Goal: Task Accomplishment & Management: Use online tool/utility

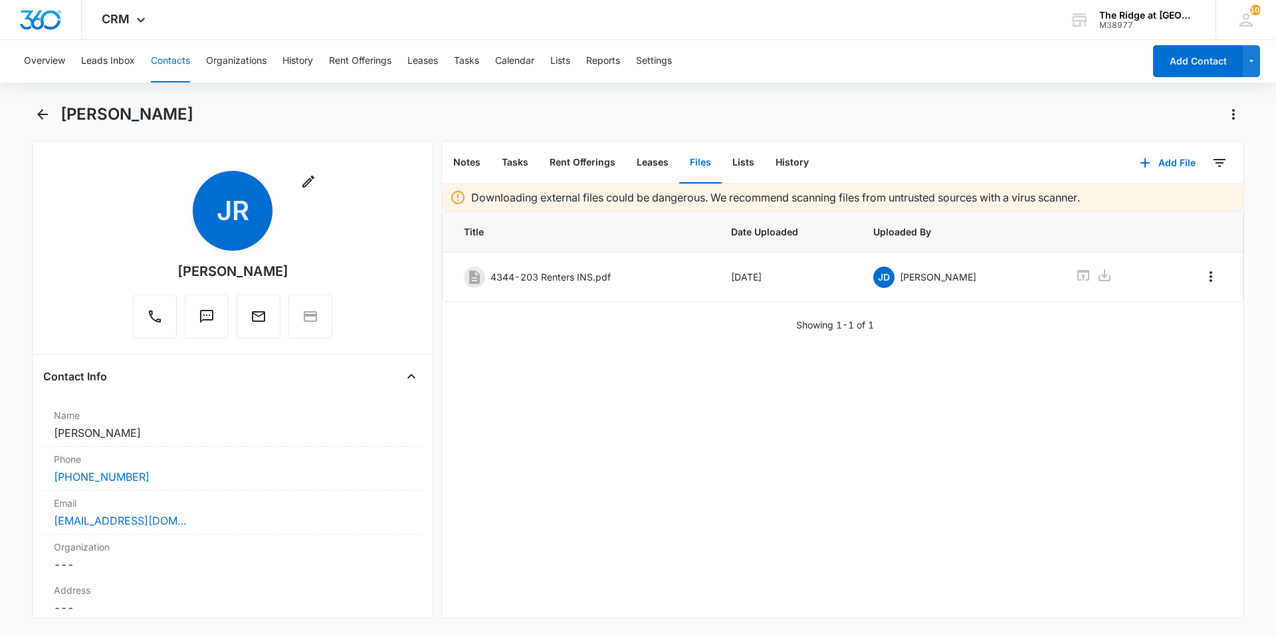
click at [169, 62] on button "Contacts" at bounding box center [170, 61] width 39 height 43
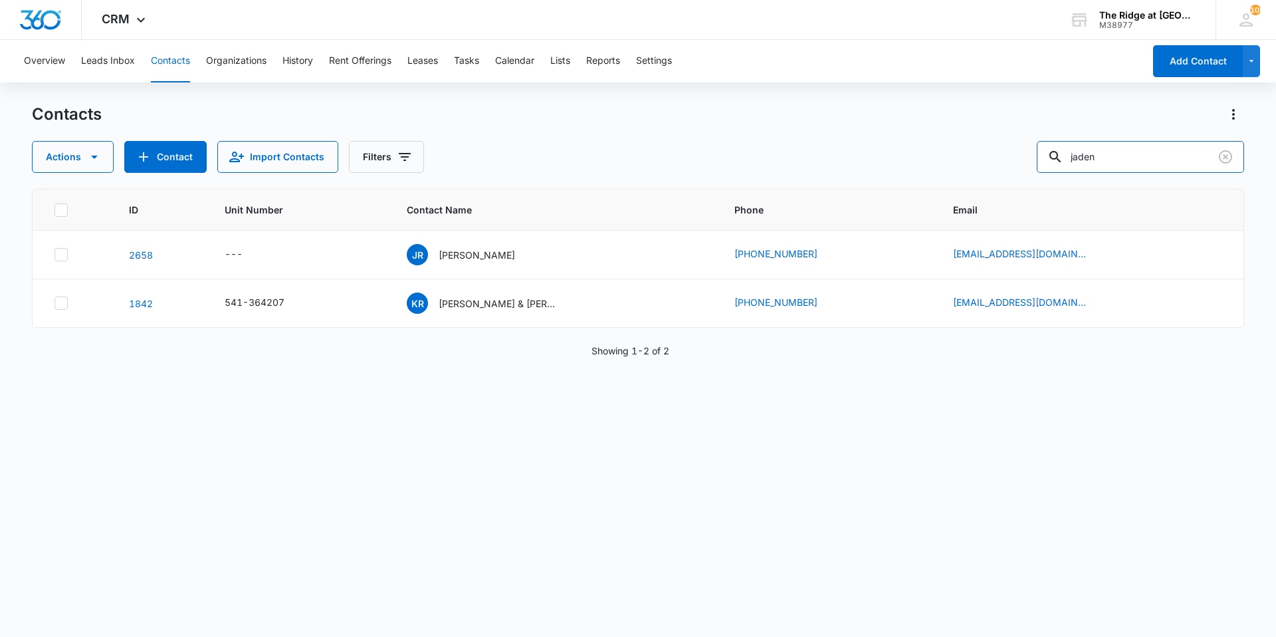
drag, startPoint x: 1142, startPoint y: 165, endPoint x: 939, endPoint y: 162, distance: 202.8
click at [939, 162] on div "Actions Contact Import Contacts Filters jaden" at bounding box center [638, 157] width 1213 height 32
type input "4454202"
click at [479, 303] on p "[PERSON_NAME] & [PERSON_NAME]" at bounding box center [499, 304] width 120 height 14
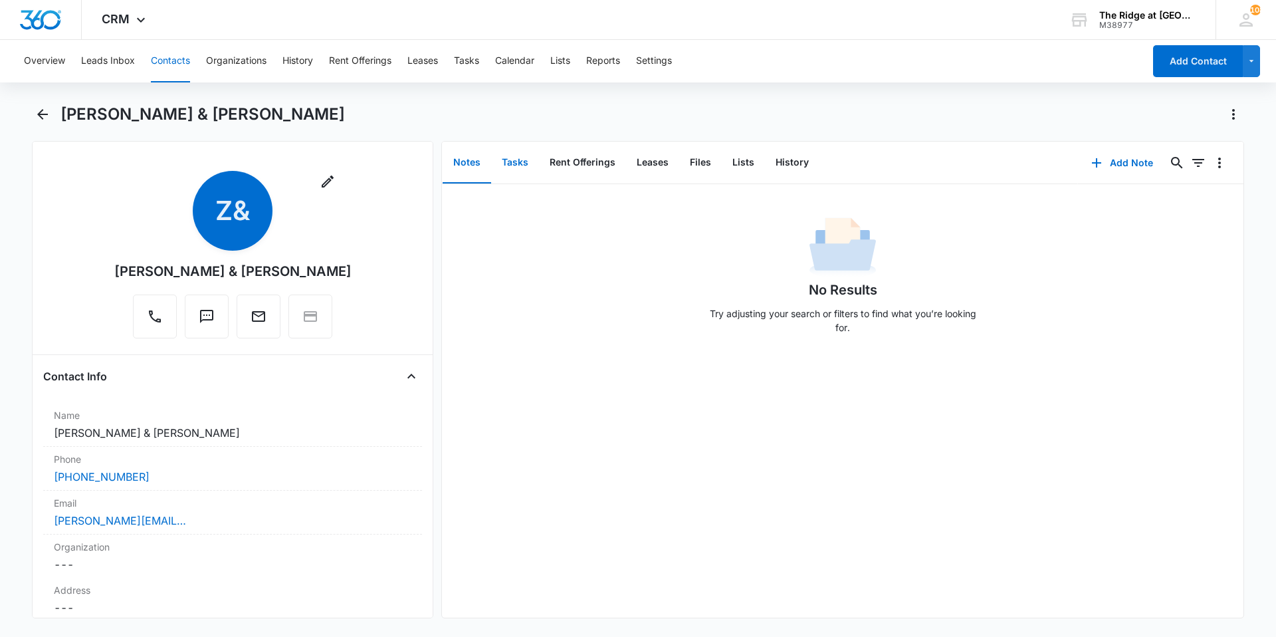
click at [529, 163] on button "Tasks" at bounding box center [515, 162] width 48 height 41
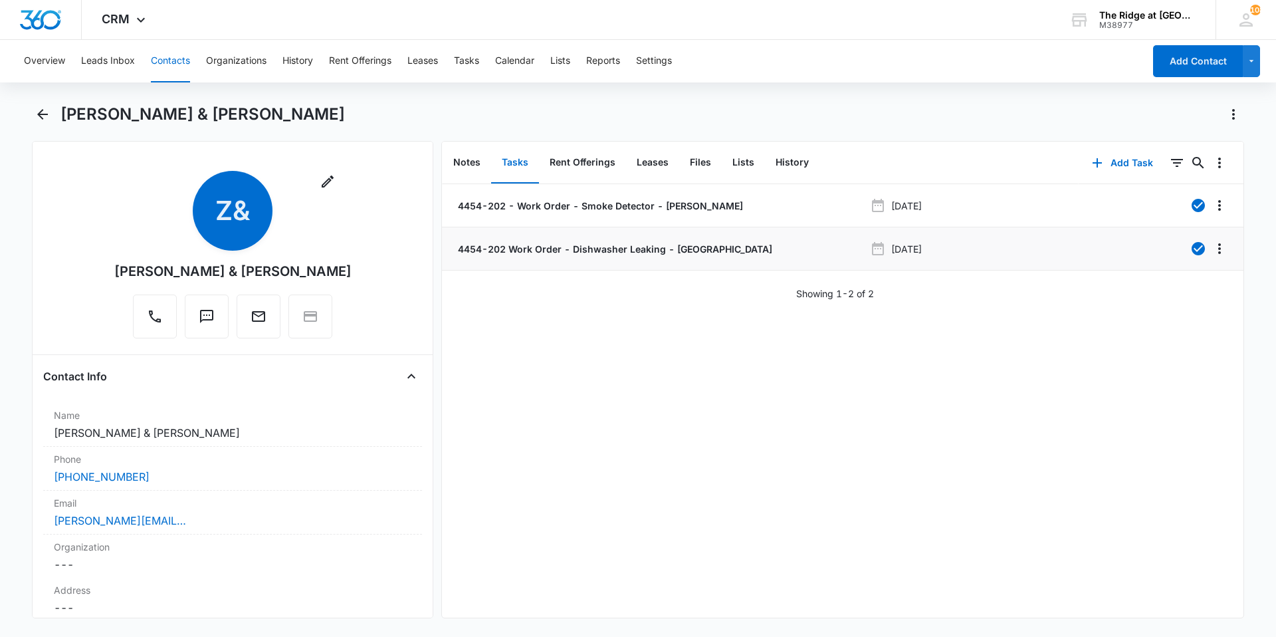
click at [763, 248] on div "4454-202 Work Order - Dishwasher Leaking - [GEOGRAPHIC_DATA]" at bounding box center [660, 249] width 410 height 14
click at [1108, 166] on button "Add Task" at bounding box center [1123, 163] width 88 height 32
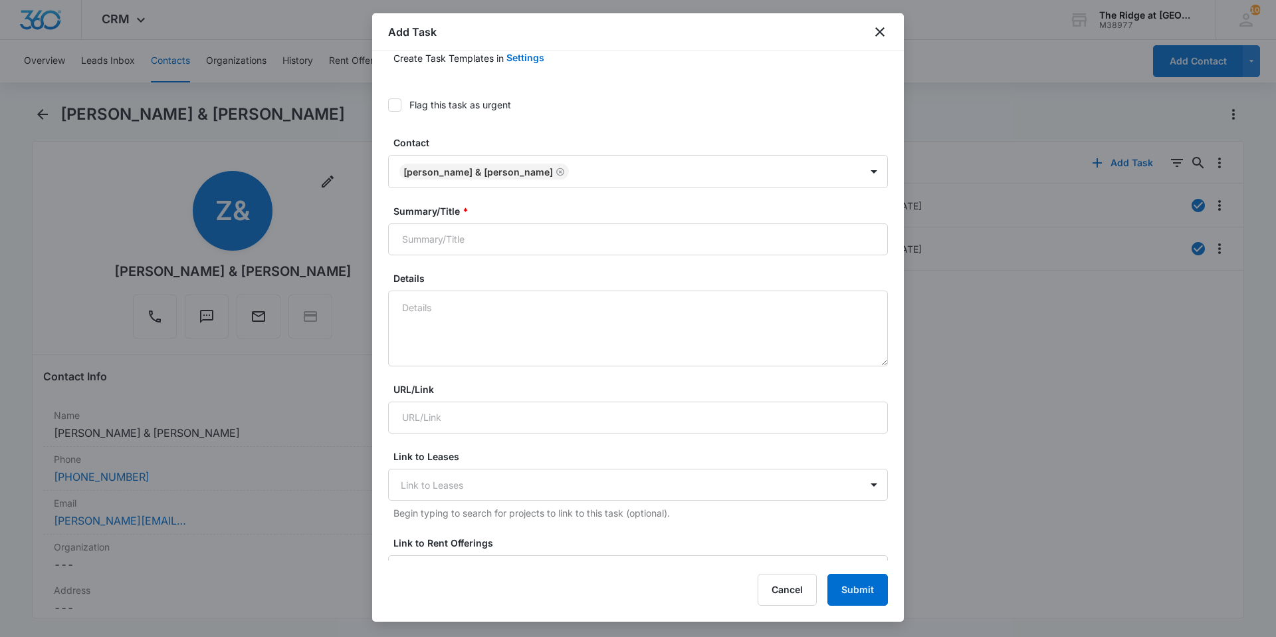
scroll to position [199, 0]
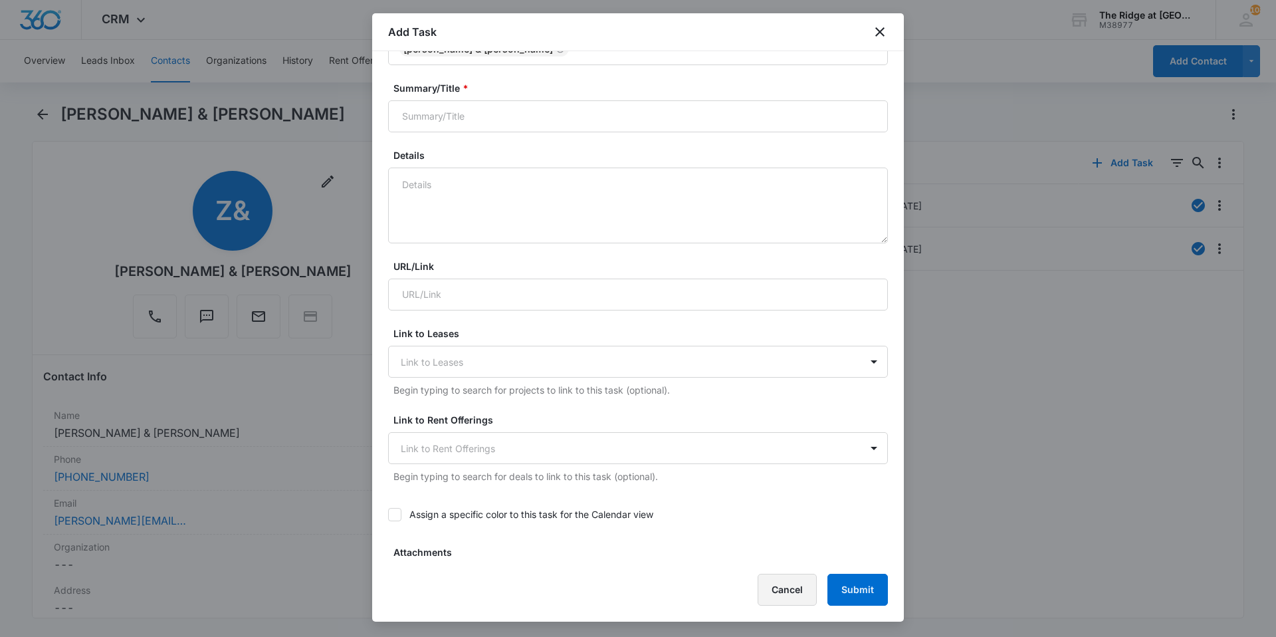
click at [790, 594] on button "Cancel" at bounding box center [787, 590] width 59 height 32
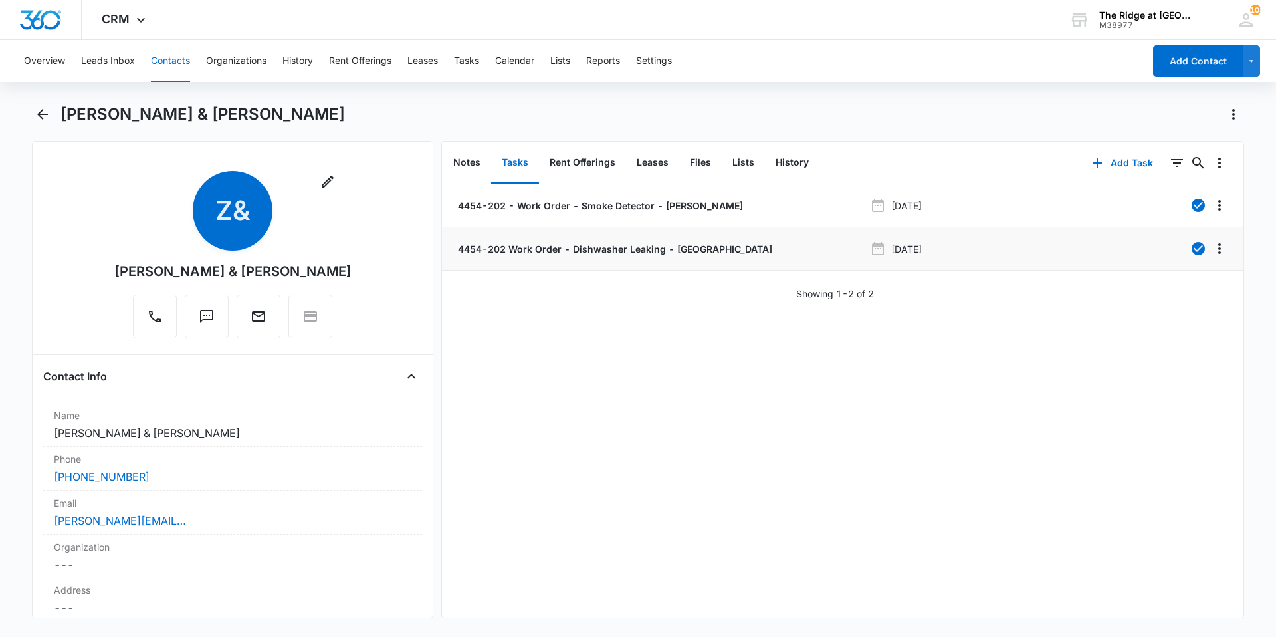
click at [644, 260] on li "4454-202 Work Order - Dishwasher Leaking - [GEOGRAPHIC_DATA] [DATE]" at bounding box center [843, 248] width 802 height 43
click at [641, 251] on p "4454-202 Work Order - Dishwasher Leaking - [GEOGRAPHIC_DATA]" at bounding box center [613, 249] width 317 height 14
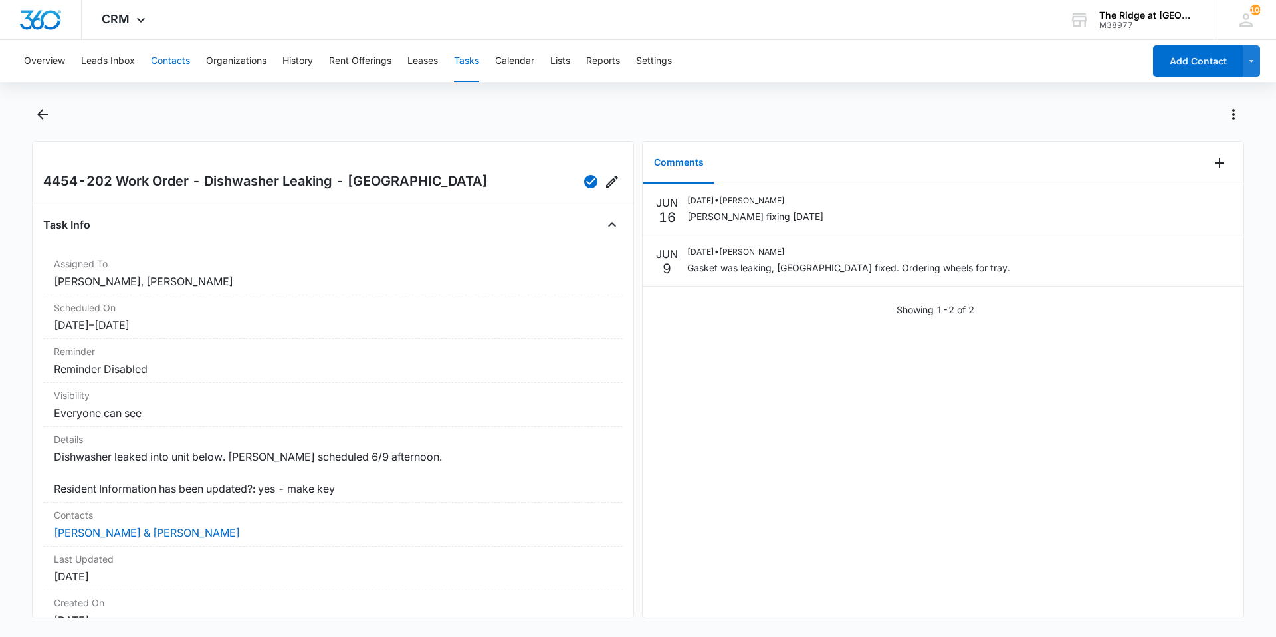
click at [158, 61] on button "Contacts" at bounding box center [170, 61] width 39 height 43
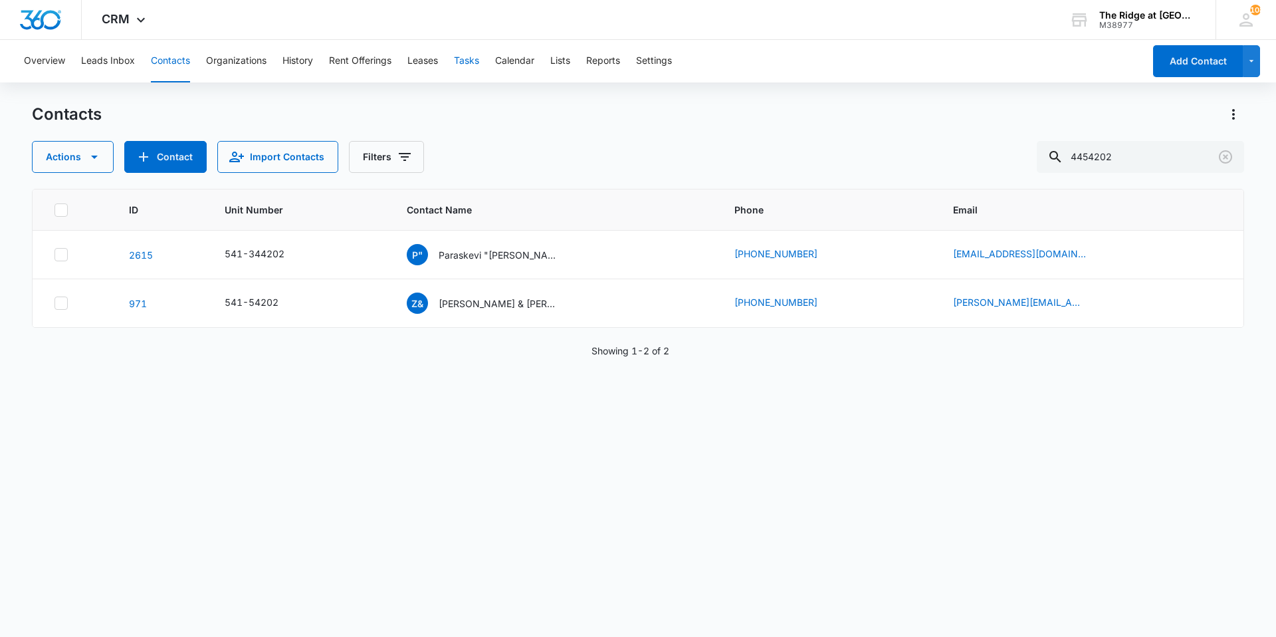
click at [483, 64] on div "Overview Leads Inbox Contacts Organizations History Rent Offerings Leases Tasks…" at bounding box center [580, 61] width 1128 height 43
click at [470, 56] on button "Tasks" at bounding box center [466, 61] width 25 height 43
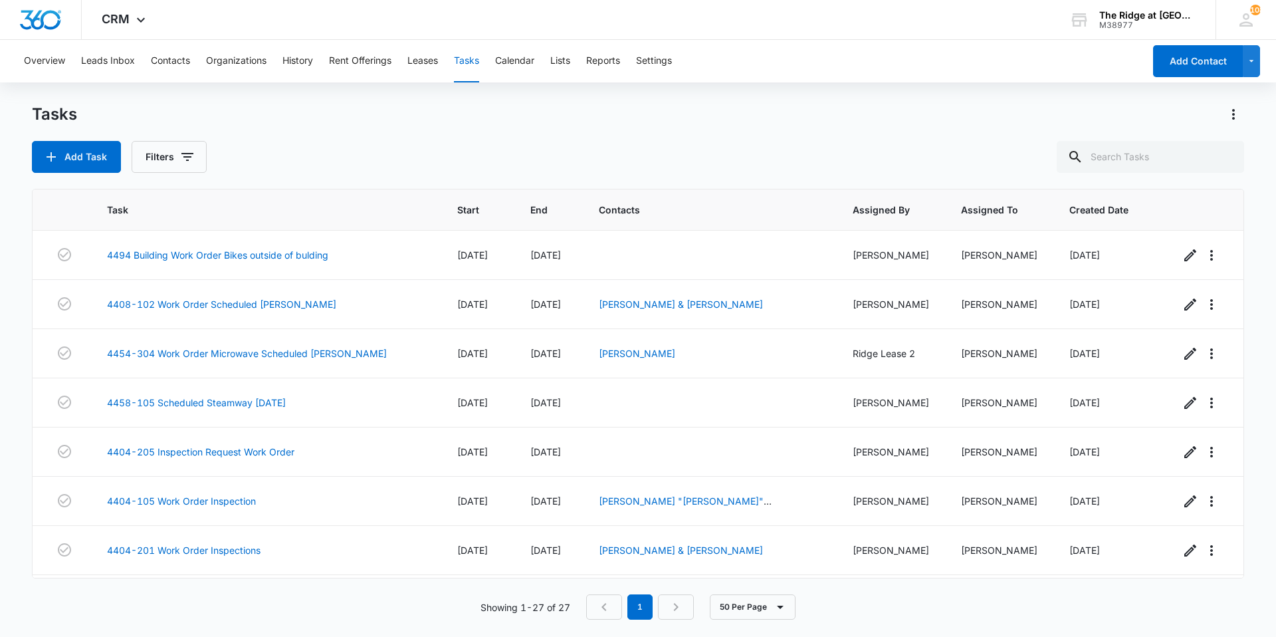
click at [472, 58] on button "Tasks" at bounding box center [466, 61] width 25 height 43
click at [463, 57] on button "Tasks" at bounding box center [466, 61] width 25 height 43
click at [475, 66] on button "Tasks" at bounding box center [466, 61] width 25 height 43
click at [158, 61] on button "Contacts" at bounding box center [170, 61] width 39 height 43
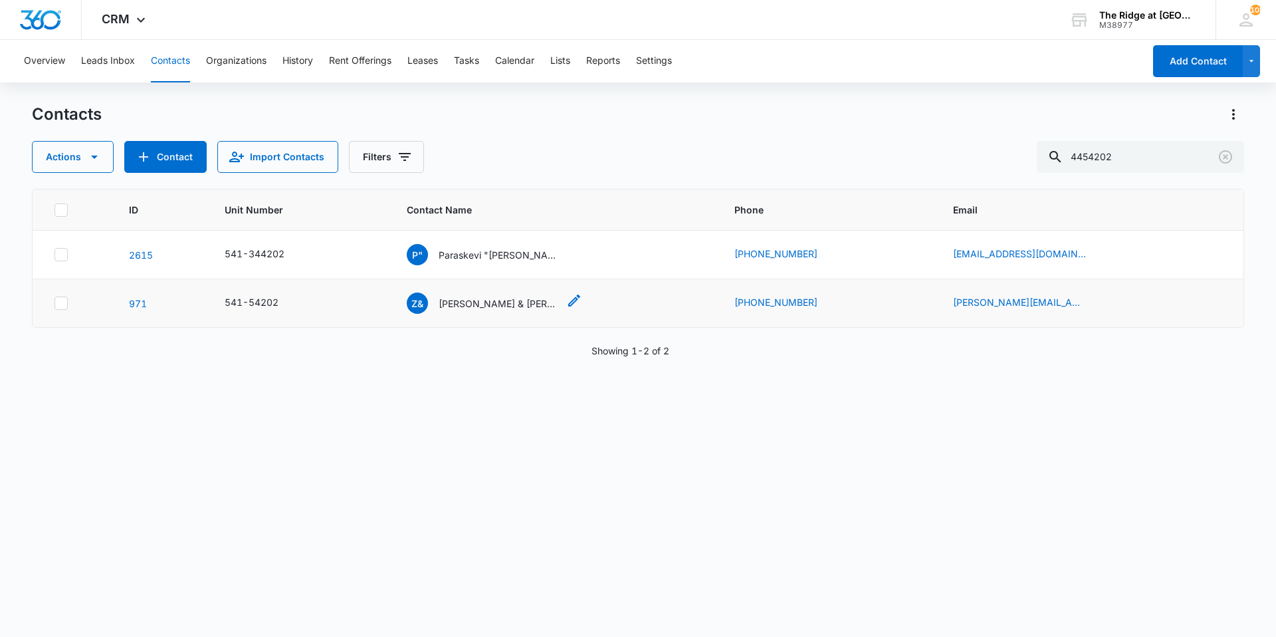
click at [499, 306] on p "[PERSON_NAME] & [PERSON_NAME]" at bounding box center [499, 304] width 120 height 14
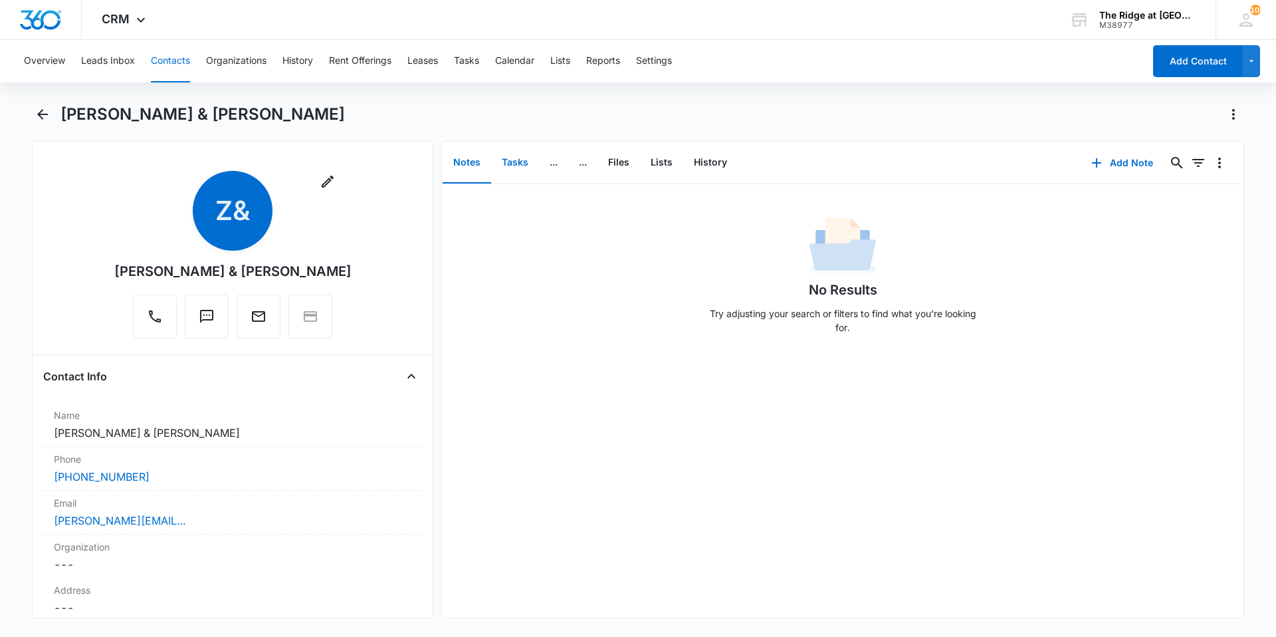
click at [513, 160] on button "Tasks" at bounding box center [515, 162] width 48 height 41
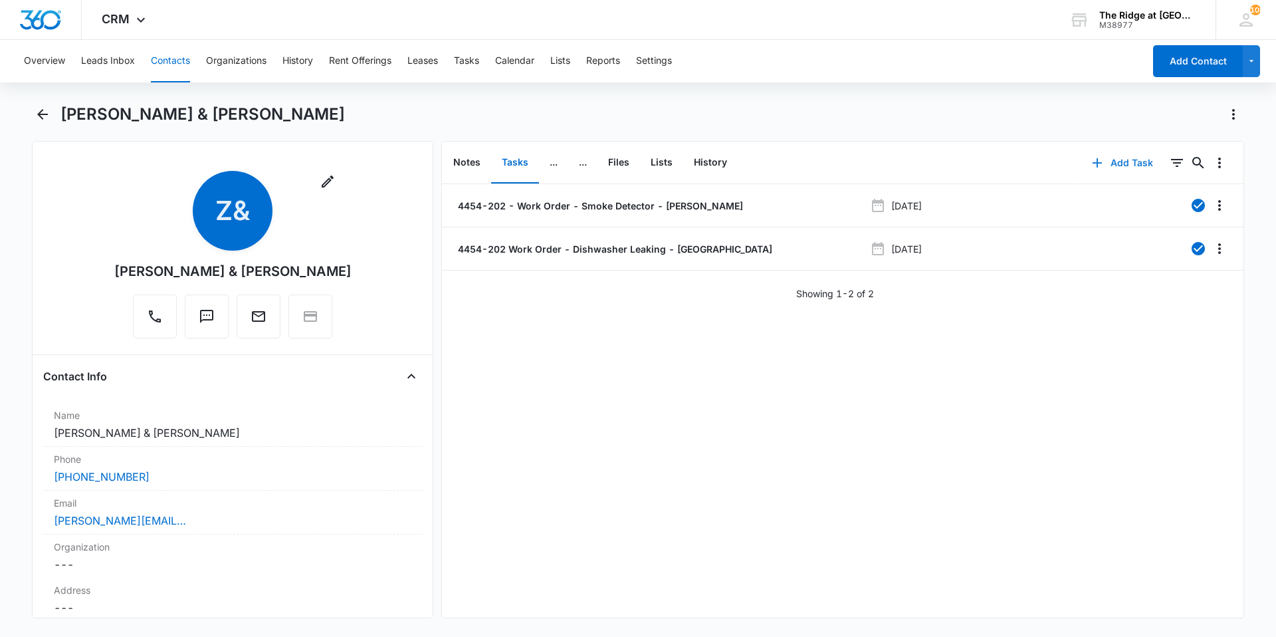
click at [1115, 161] on button "Add Task" at bounding box center [1123, 163] width 88 height 32
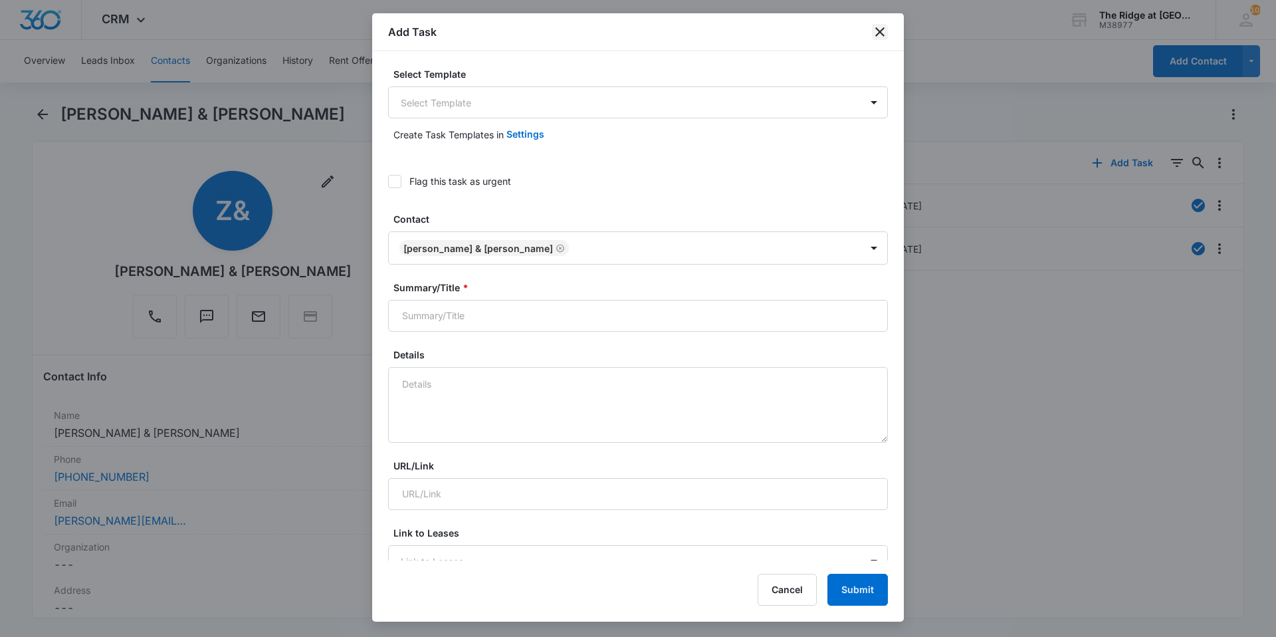
click at [876, 27] on icon "close" at bounding box center [880, 32] width 16 height 16
